Goal: Navigation & Orientation: Find specific page/section

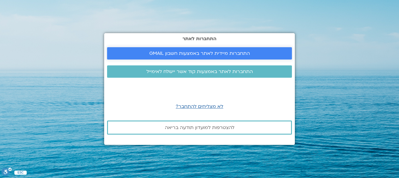
click at [212, 50] on link "התחברות מיידית לאתר באמצעות חשבון GMAIL" at bounding box center [199, 53] width 185 height 12
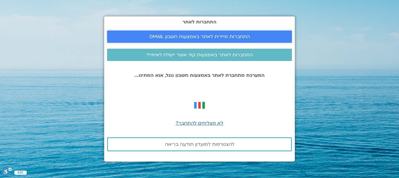
click at [217, 37] on span "התחברות מיידית לאתר באמצעות חשבון GMAIL" at bounding box center [199, 36] width 101 height 5
click at [222, 53] on span "התחברות לאתר באמצעות קוד אשר יישלח לאימייל" at bounding box center [200, 54] width 107 height 5
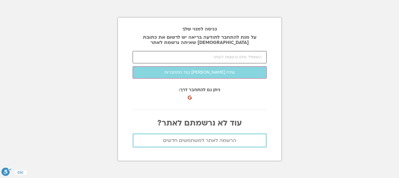
click at [255, 58] on input "email" at bounding box center [200, 57] width 134 height 12
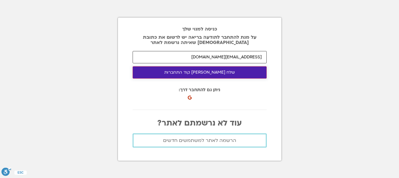
type input "[EMAIL_ADDRESS][DOMAIN_NAME]"
click at [214, 73] on button "שלח לי קוד התחברות" at bounding box center [200, 72] width 134 height 12
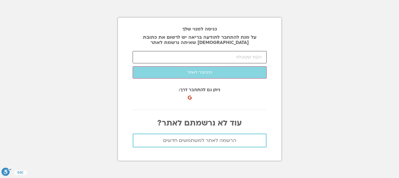
click at [226, 59] on input "number" at bounding box center [200, 57] width 134 height 12
paste input "77971"
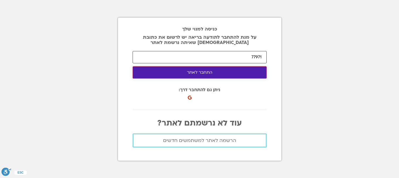
type input "77971"
click at [208, 73] on button "התחבר לאתר" at bounding box center [200, 72] width 134 height 12
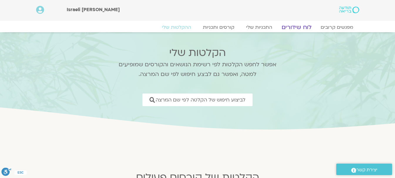
click at [303, 29] on link "לוח שידורים" at bounding box center [296, 27] width 44 height 7
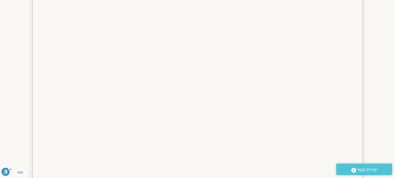
scroll to position [97, 0]
